Goal: Task Accomplishment & Management: Use online tool/utility

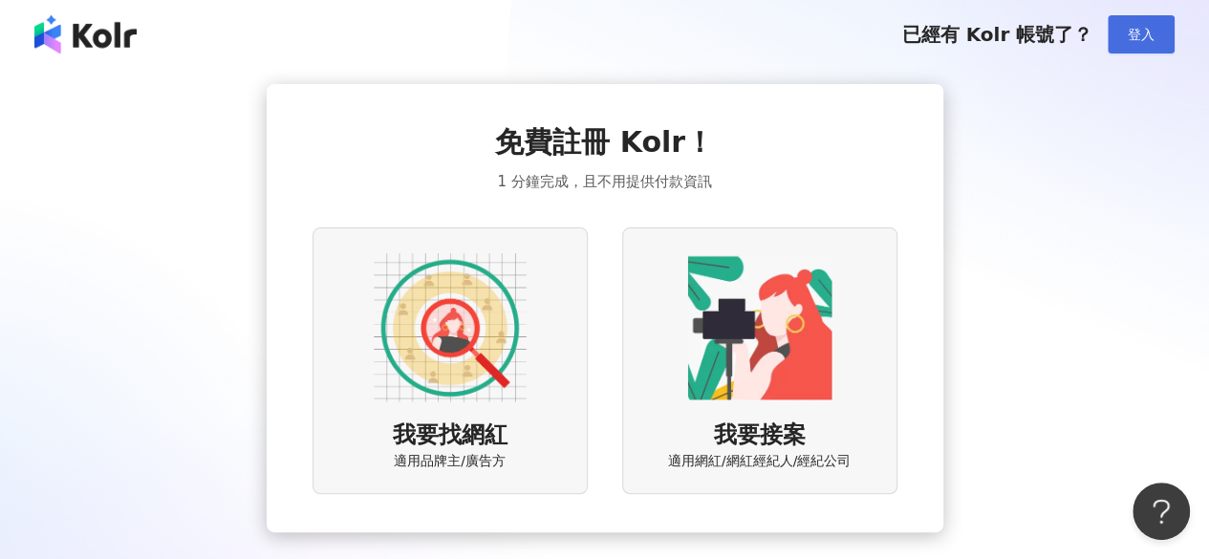
click at [1158, 40] on button "登入" at bounding box center [1141, 34] width 67 height 38
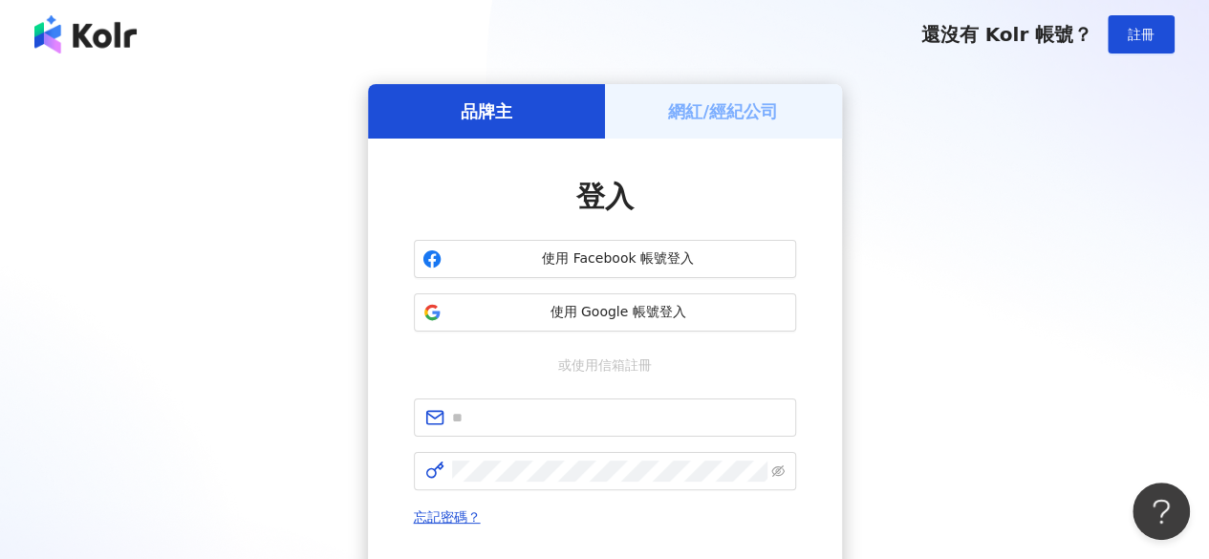
click at [713, 97] on div "網紅/經紀公司" at bounding box center [723, 111] width 237 height 54
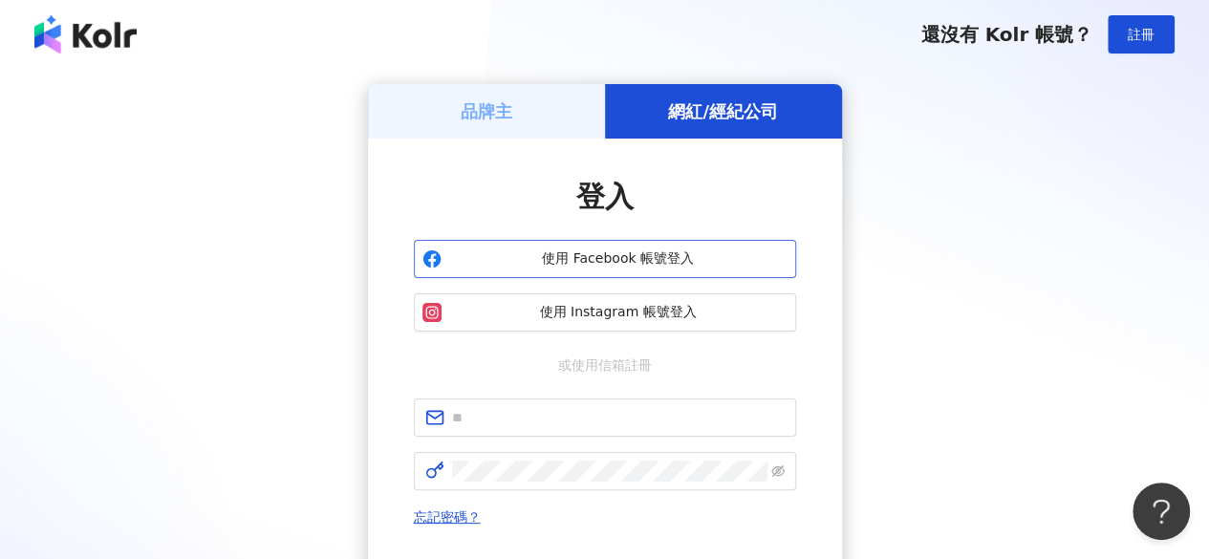
click at [592, 240] on button "使用 Facebook 帳號登入" at bounding box center [605, 259] width 382 height 38
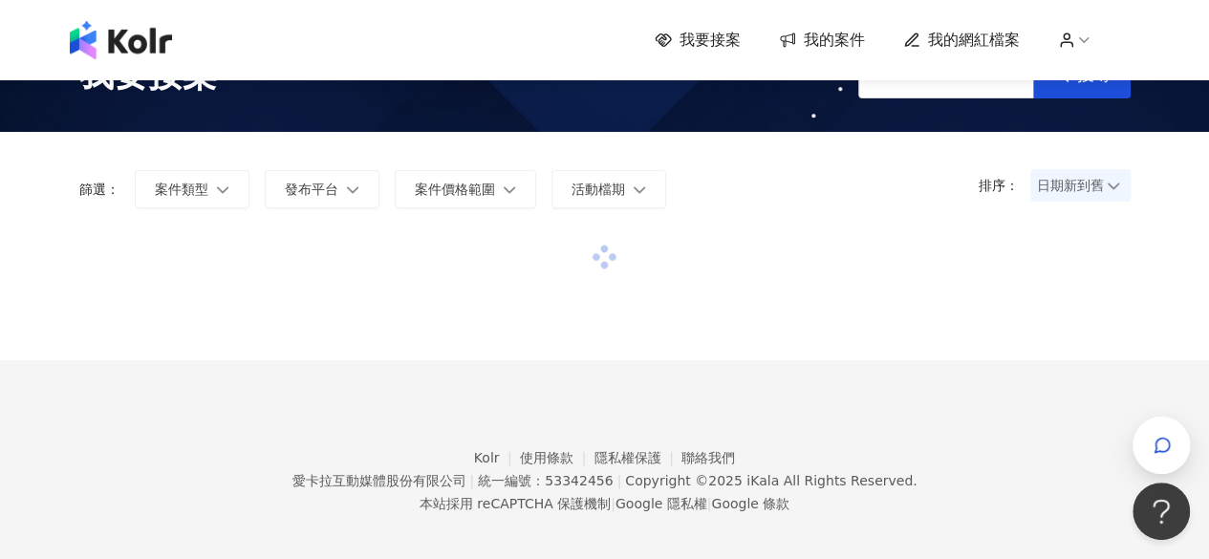
scroll to position [88, 0]
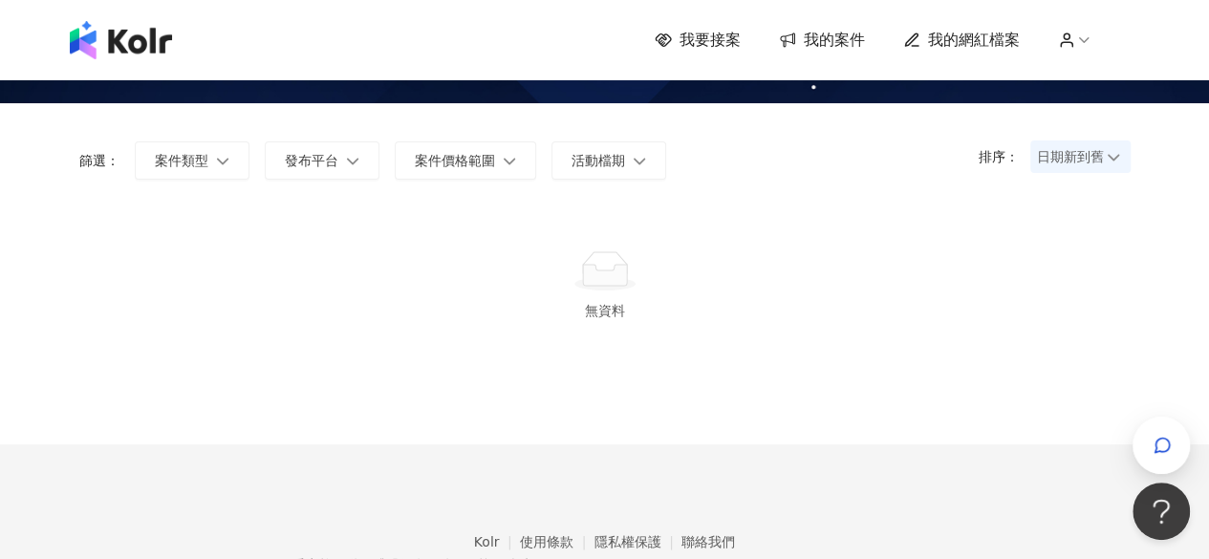
click at [704, 41] on span "我要接案" at bounding box center [709, 40] width 61 height 21
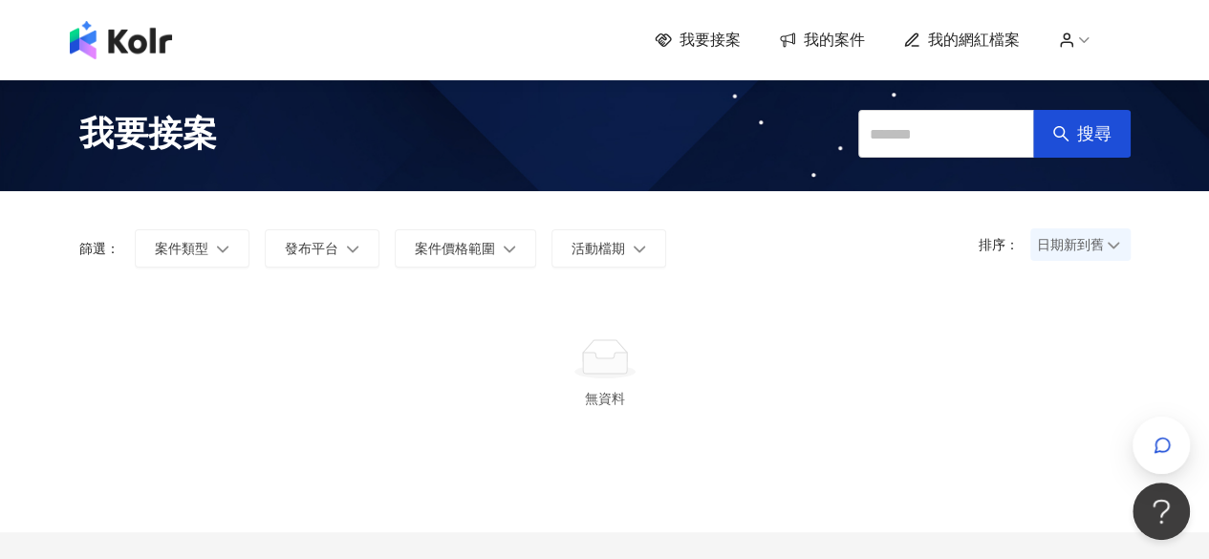
click at [704, 41] on span "我要接案" at bounding box center [709, 40] width 61 height 21
click at [715, 46] on span "我要接案" at bounding box center [709, 40] width 61 height 21
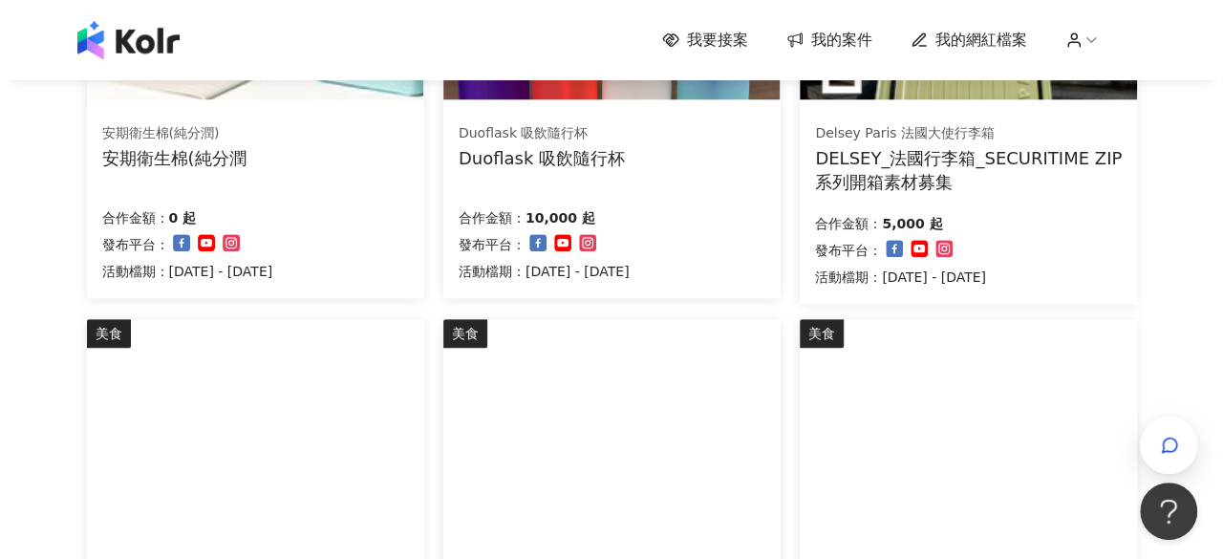
scroll to position [1242, 0]
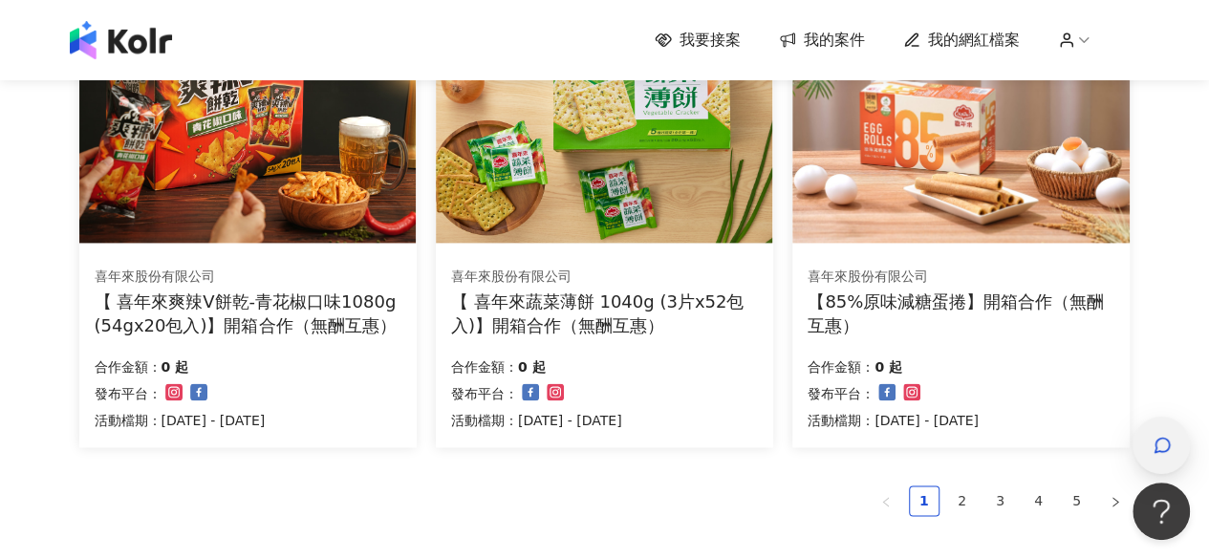
click at [1154, 456] on span "button" at bounding box center [1162, 445] width 19 height 23
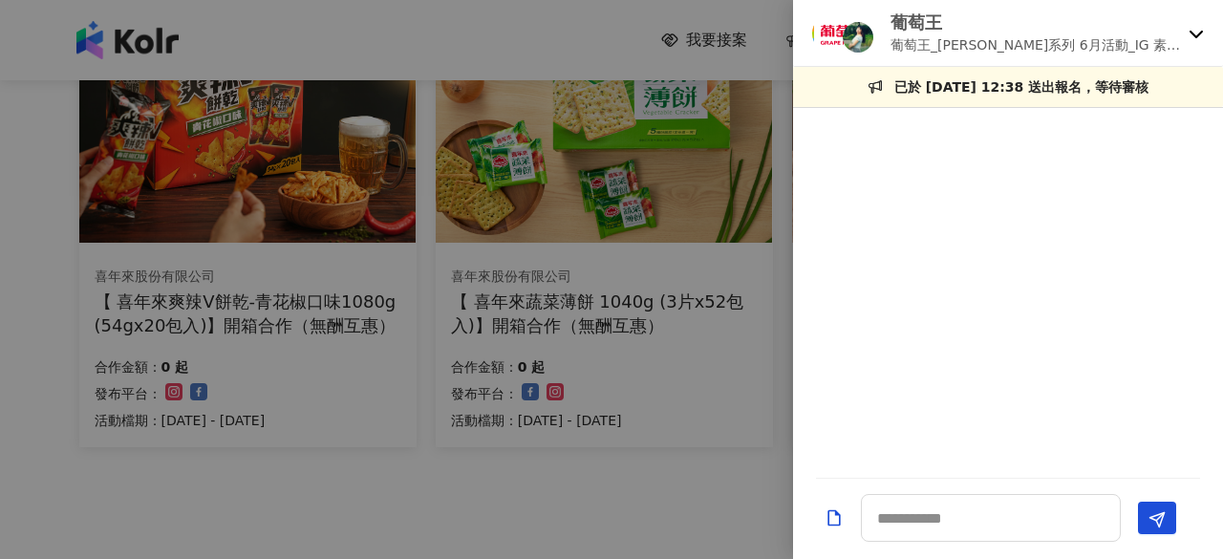
click at [1001, 41] on p "葡萄王_[PERSON_NAME]系列 6月活動_IG 素人試用大隊" at bounding box center [1036, 44] width 291 height 21
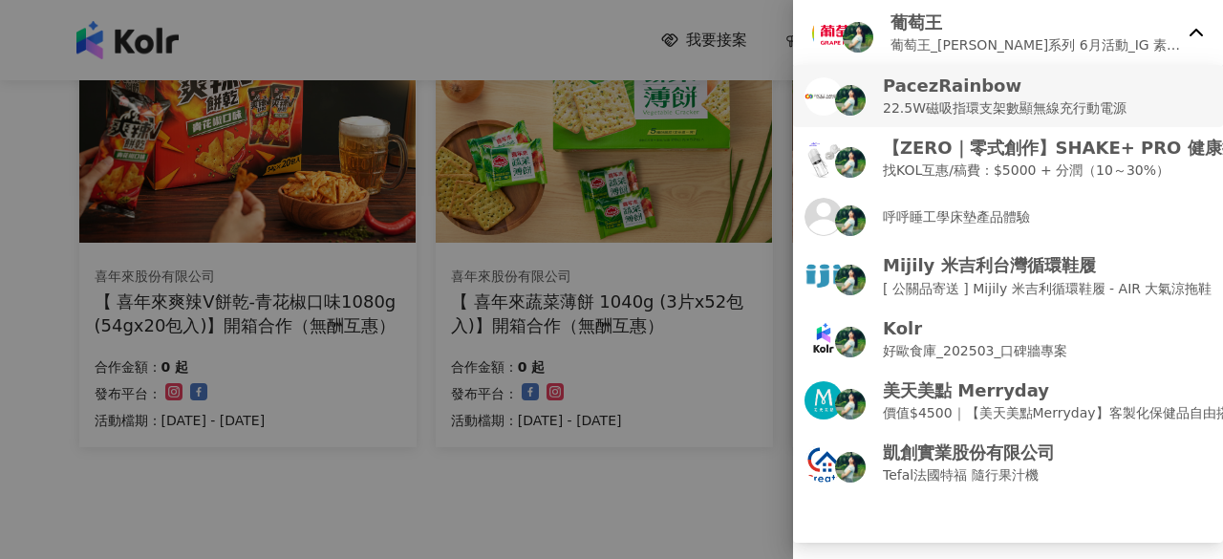
click at [1021, 99] on p "22.5W磁吸指環支架數顯無線充行動電源" at bounding box center [1005, 107] width 244 height 21
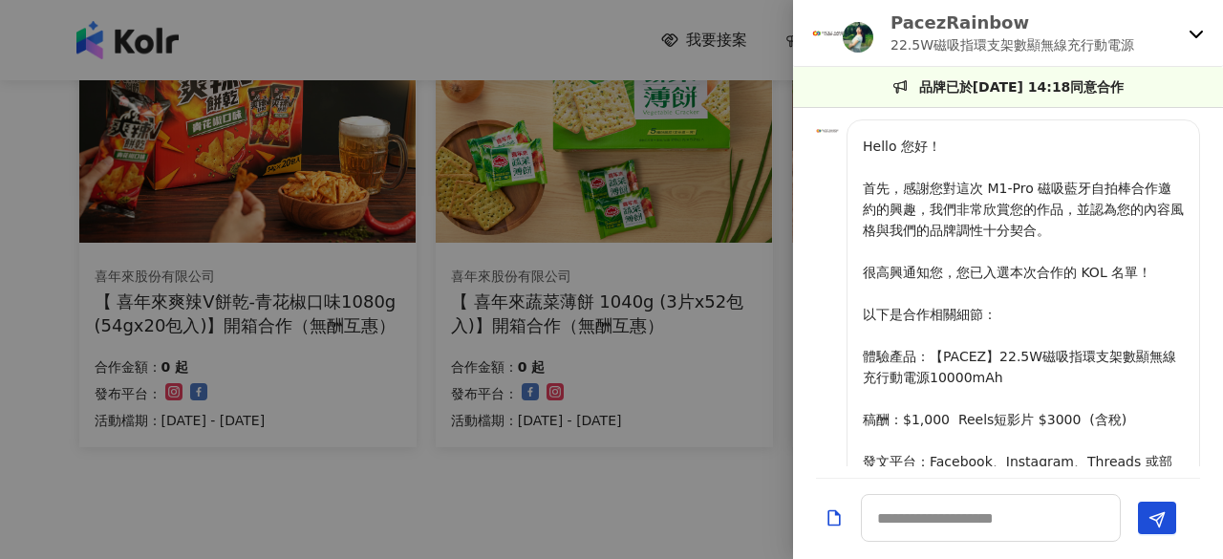
scroll to position [1887, 0]
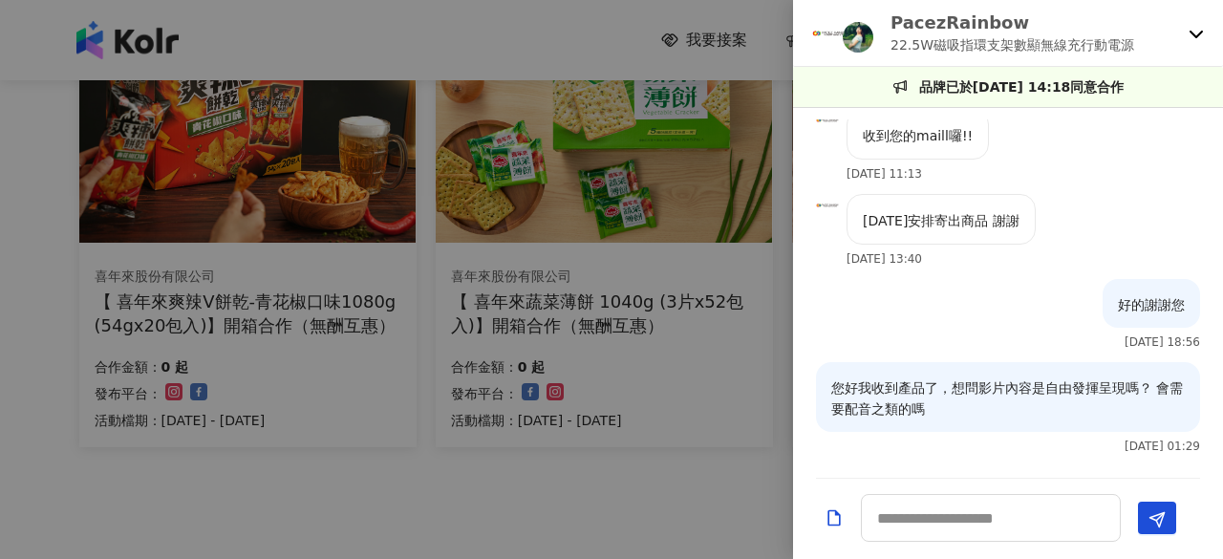
click at [998, 38] on p "22.5W磁吸指環支架數顯無線充行動電源" at bounding box center [1013, 44] width 244 height 21
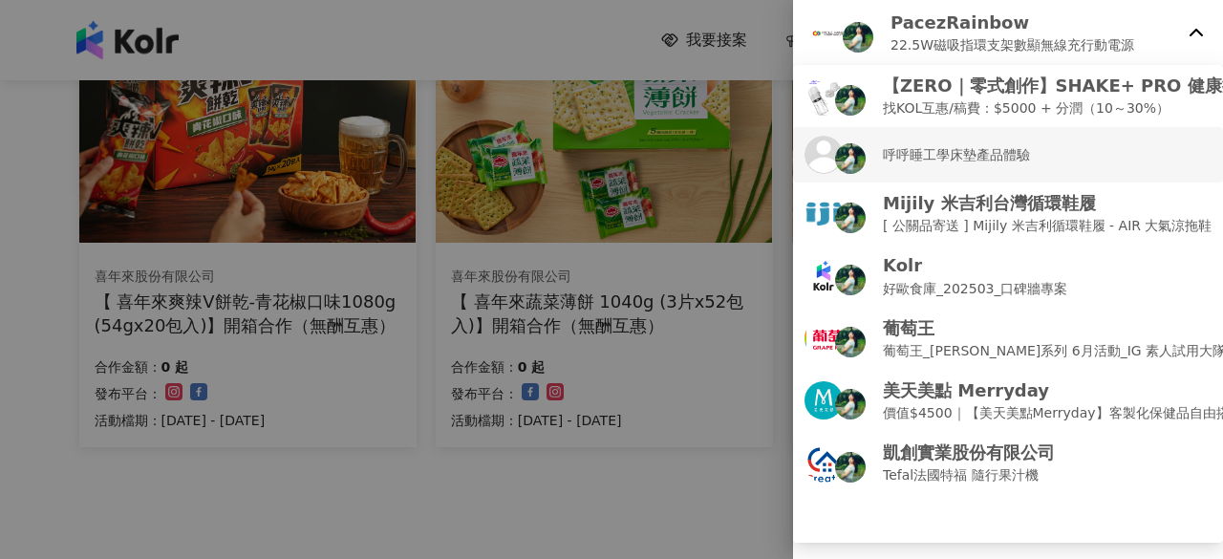
click at [961, 148] on p "呼呼睡工學床墊產品體驗" at bounding box center [956, 154] width 147 height 21
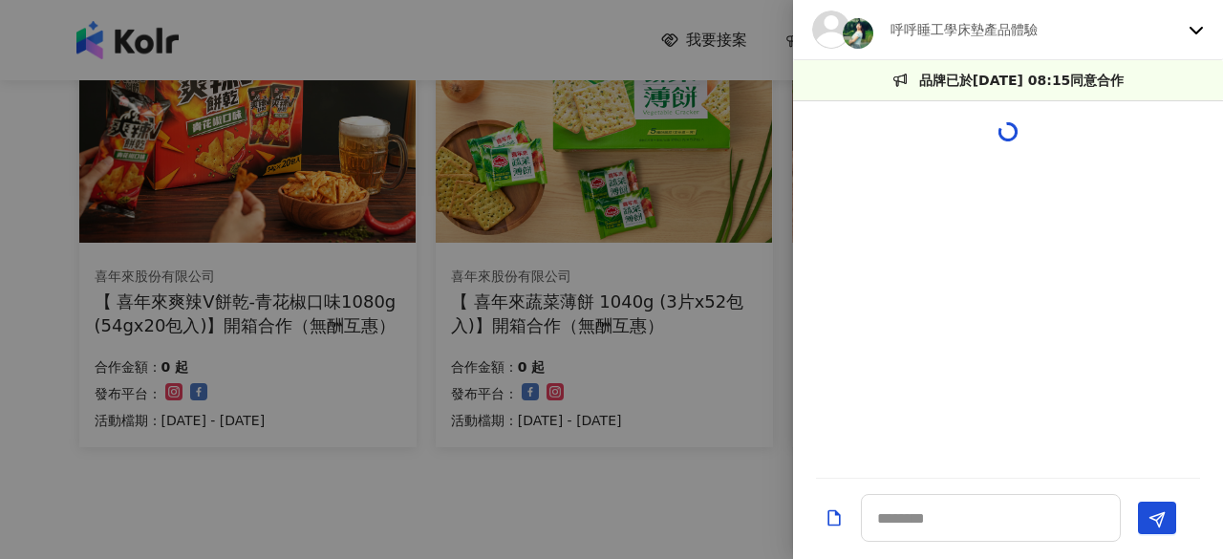
scroll to position [590, 0]
